Goal: Check status

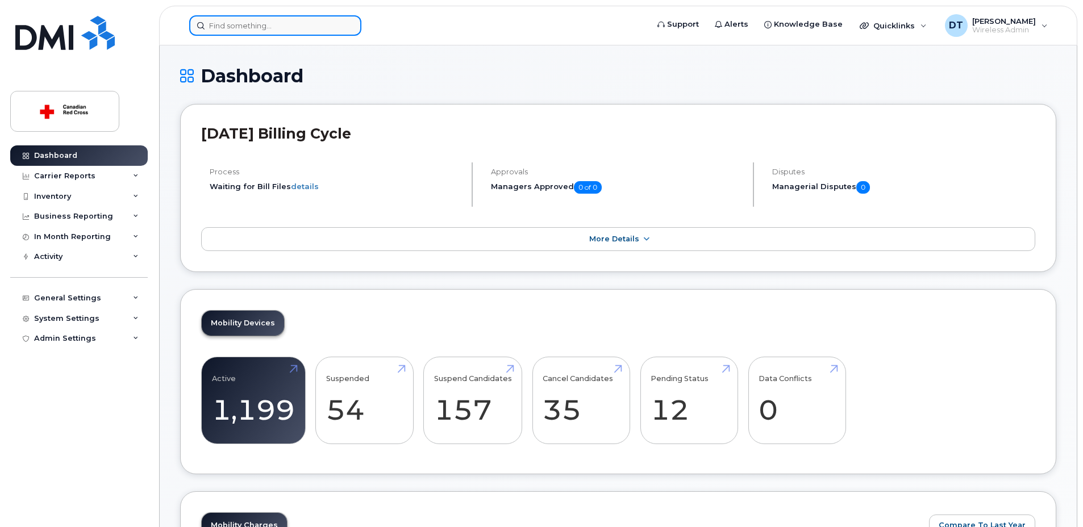
click at [329, 26] on input at bounding box center [275, 25] width 172 height 20
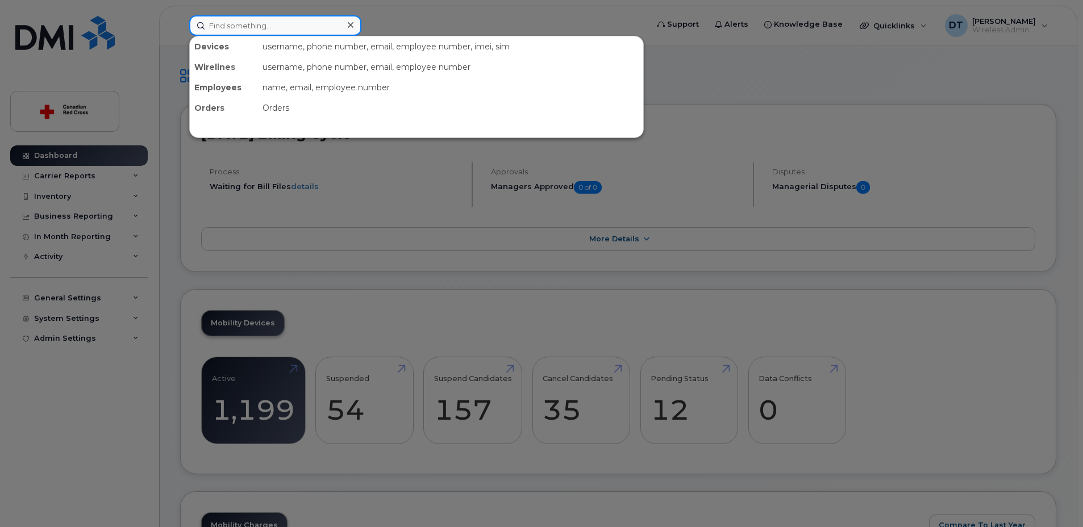
paste input "[PHONE_NUMBER]"
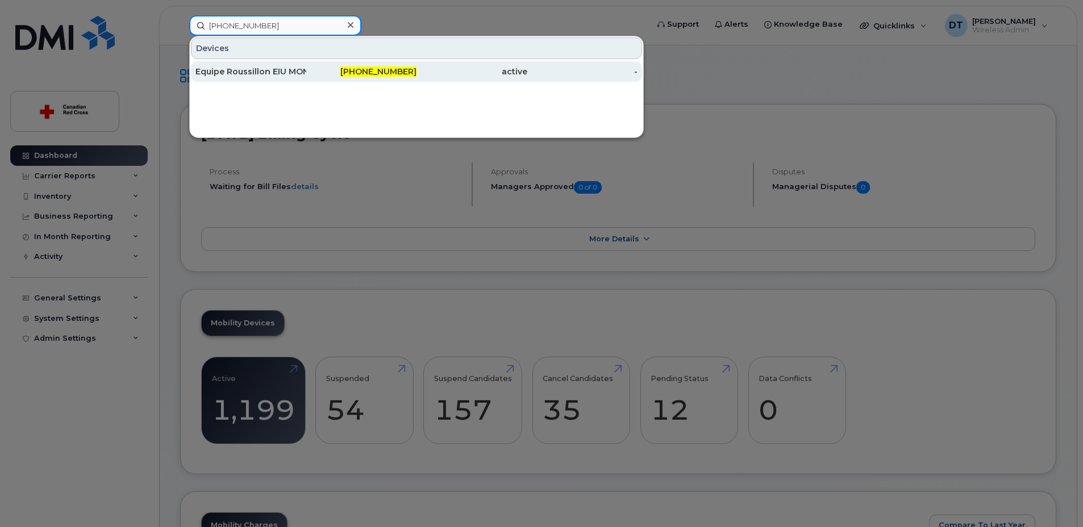
type input "[PHONE_NUMBER]"
click at [292, 74] on div "Equipe Roussillon EIU MONTRÉAL" at bounding box center [250, 71] width 111 height 11
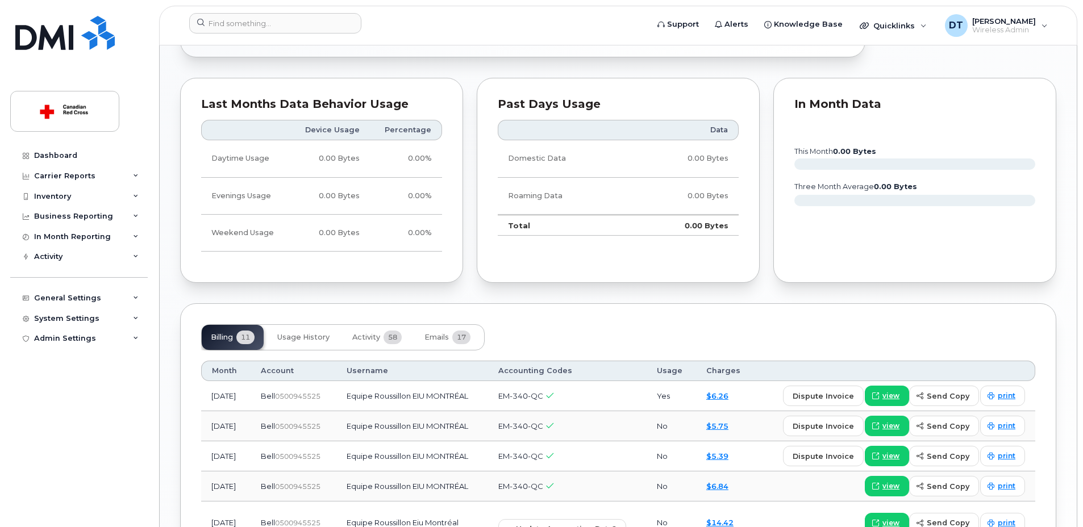
scroll to position [739, 0]
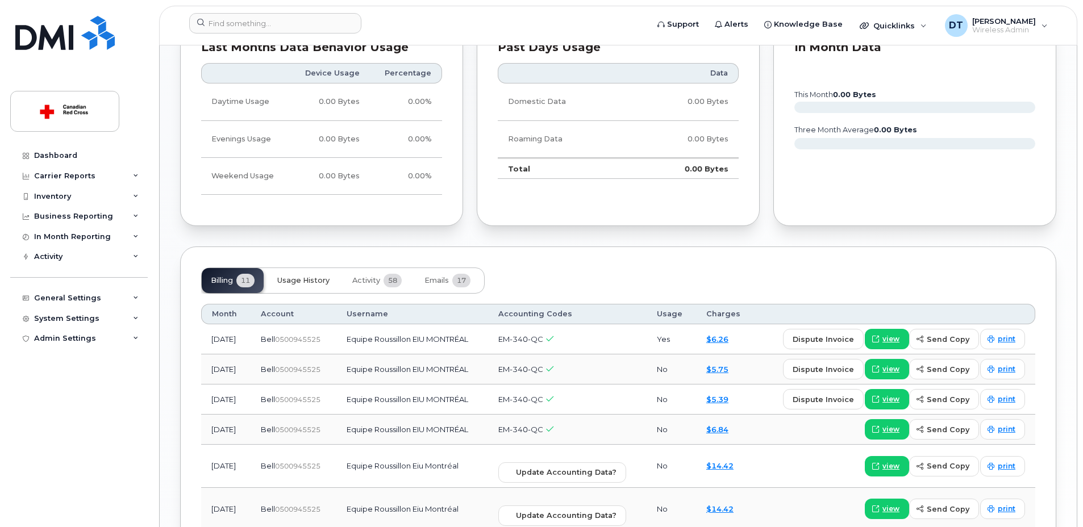
click at [300, 278] on span "Usage History" at bounding box center [303, 280] width 52 height 9
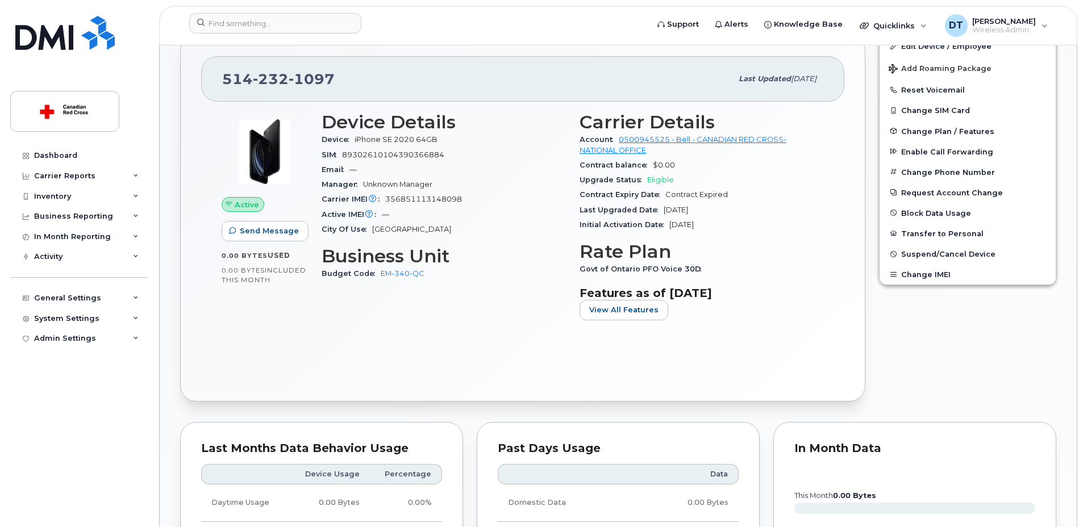
scroll to position [224, 0]
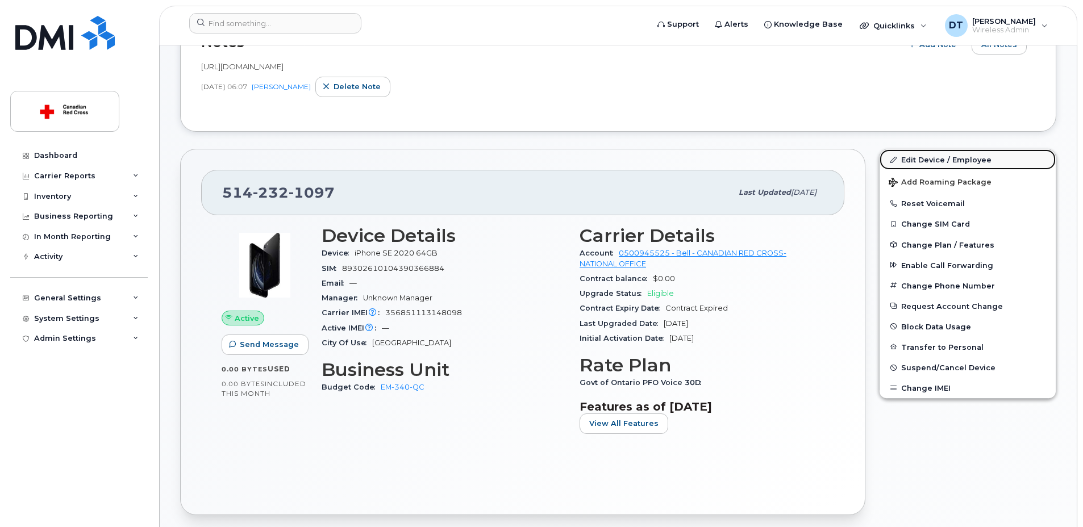
click at [933, 160] on link "Edit Device / Employee" at bounding box center [967, 159] width 176 height 20
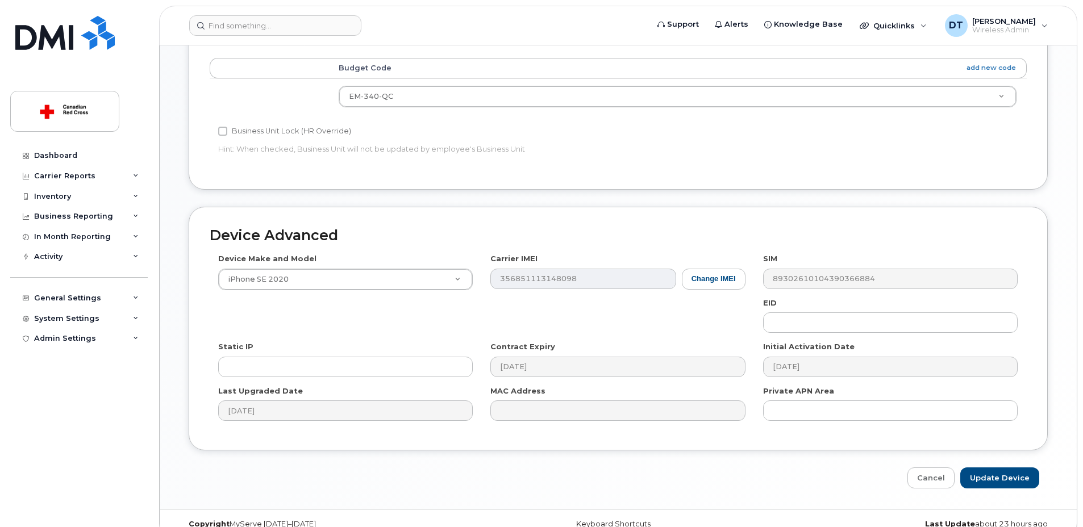
scroll to position [473, 0]
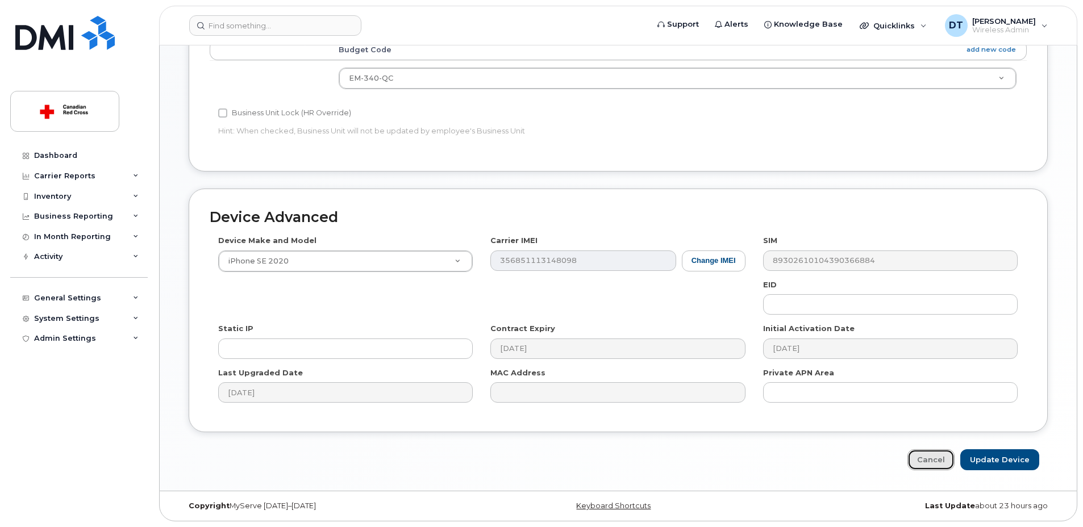
click at [937, 462] on link "Cancel" at bounding box center [930, 459] width 47 height 21
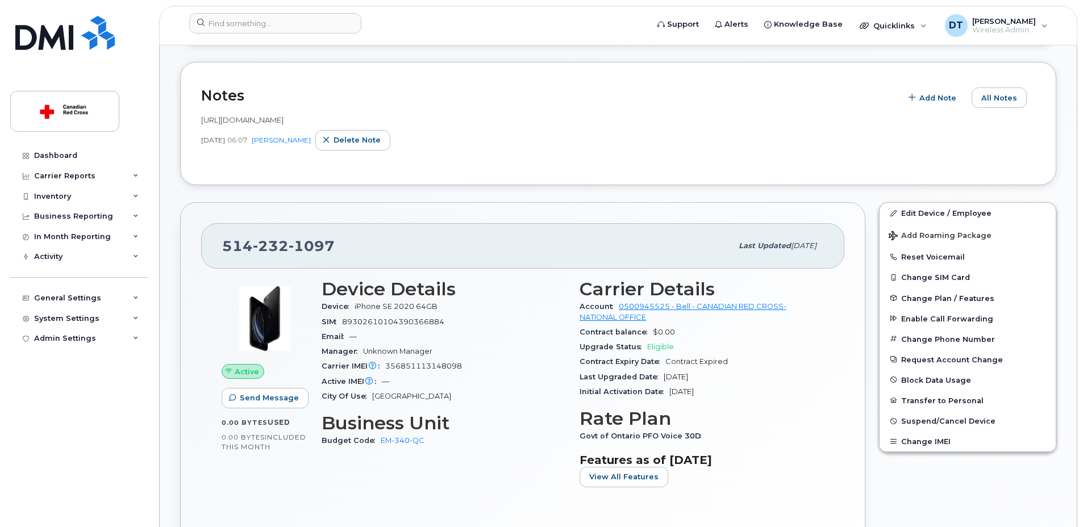
scroll to position [227, 0]
